Goal: Find specific page/section: Find specific page/section

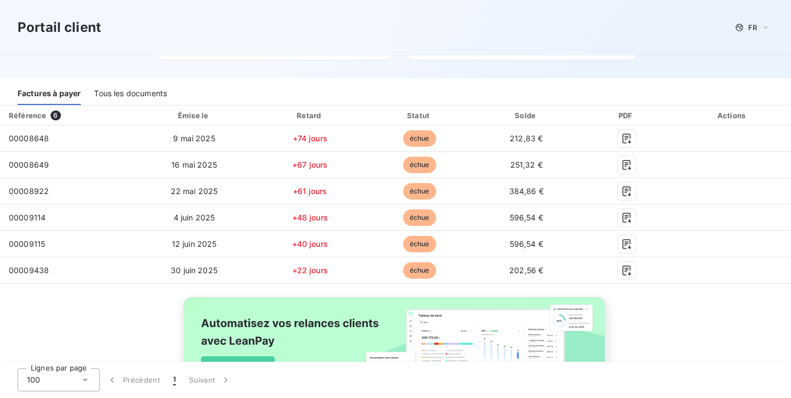
scroll to position [129, 0]
click at [157, 94] on div "Tous les documents" at bounding box center [130, 93] width 73 height 23
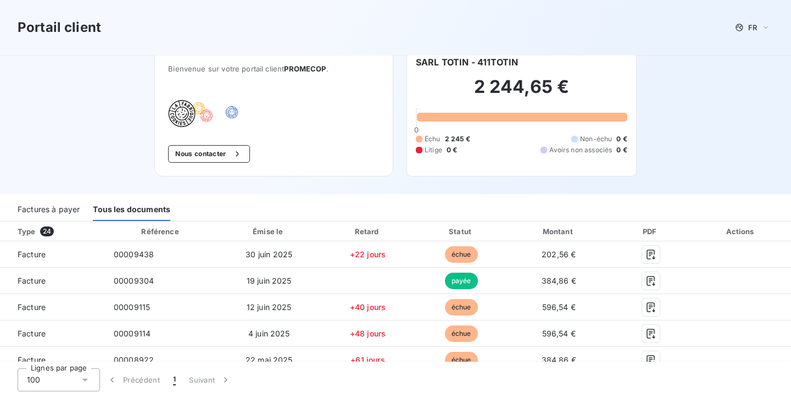
scroll to position [15, 0]
